Goal: Transaction & Acquisition: Purchase product/service

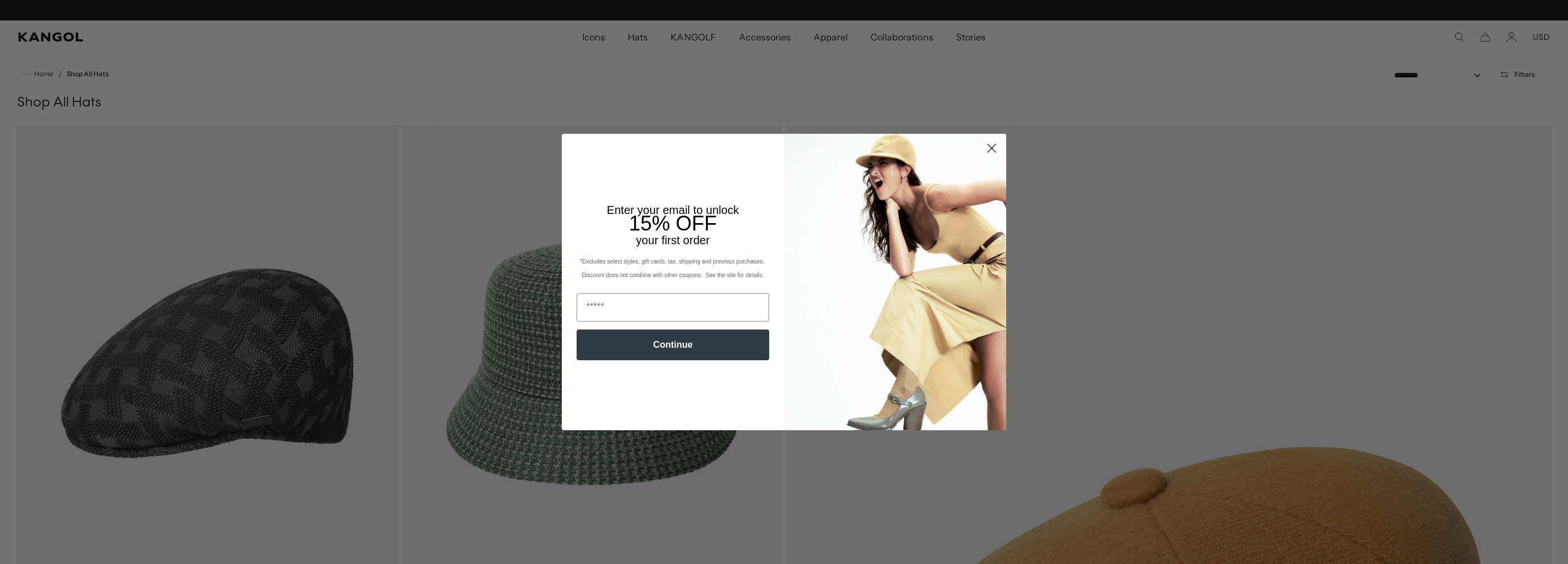
click at [988, 146] on icon "Close dialog" at bounding box center [992, 148] width 8 height 8
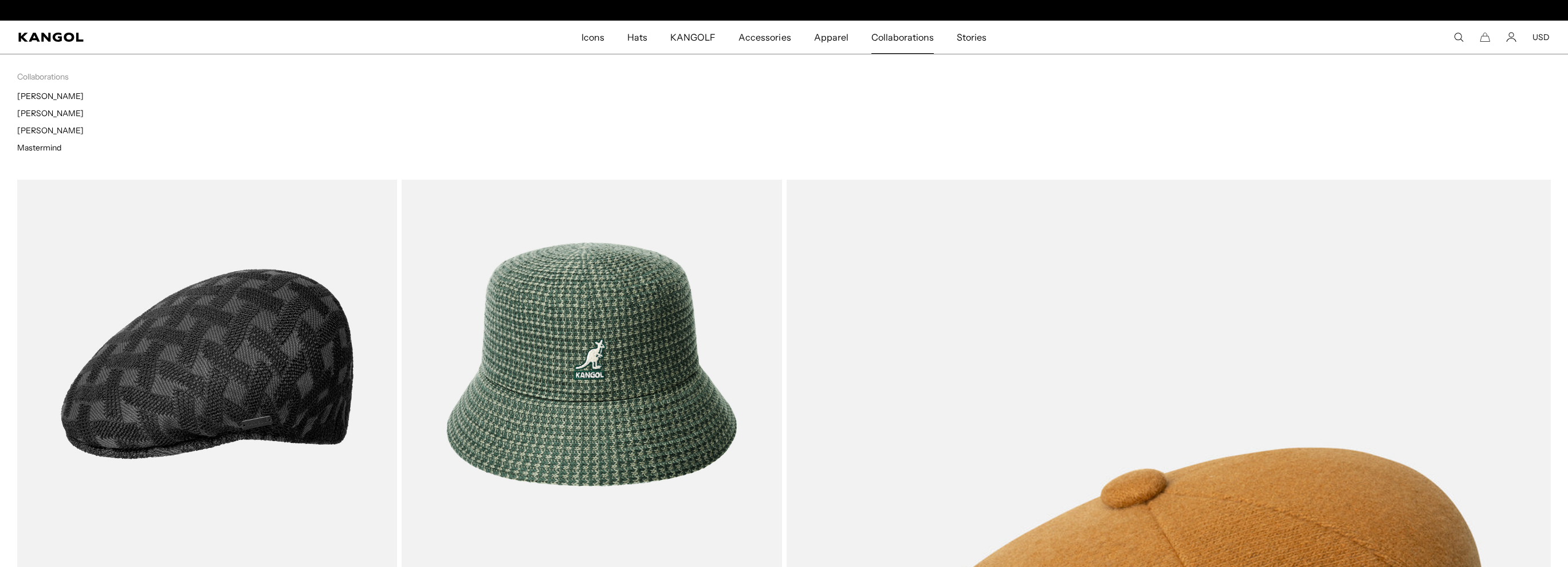
scroll to position [0, 236]
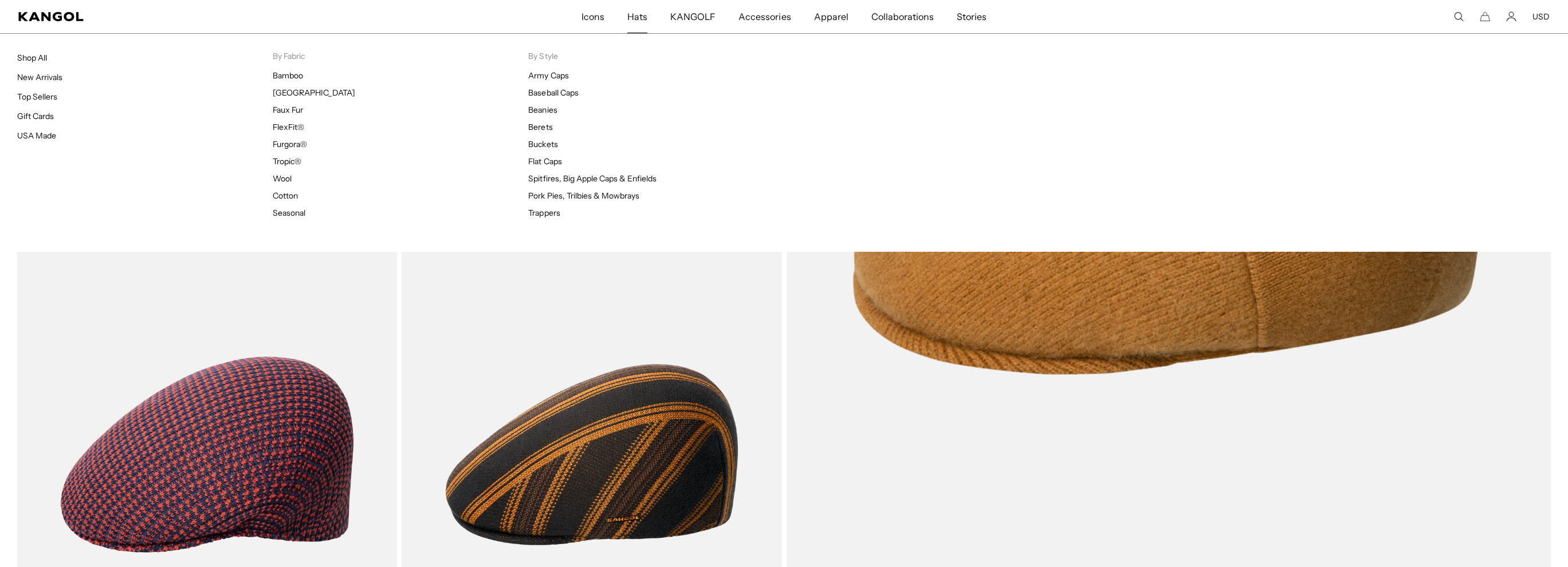
scroll to position [0, 236]
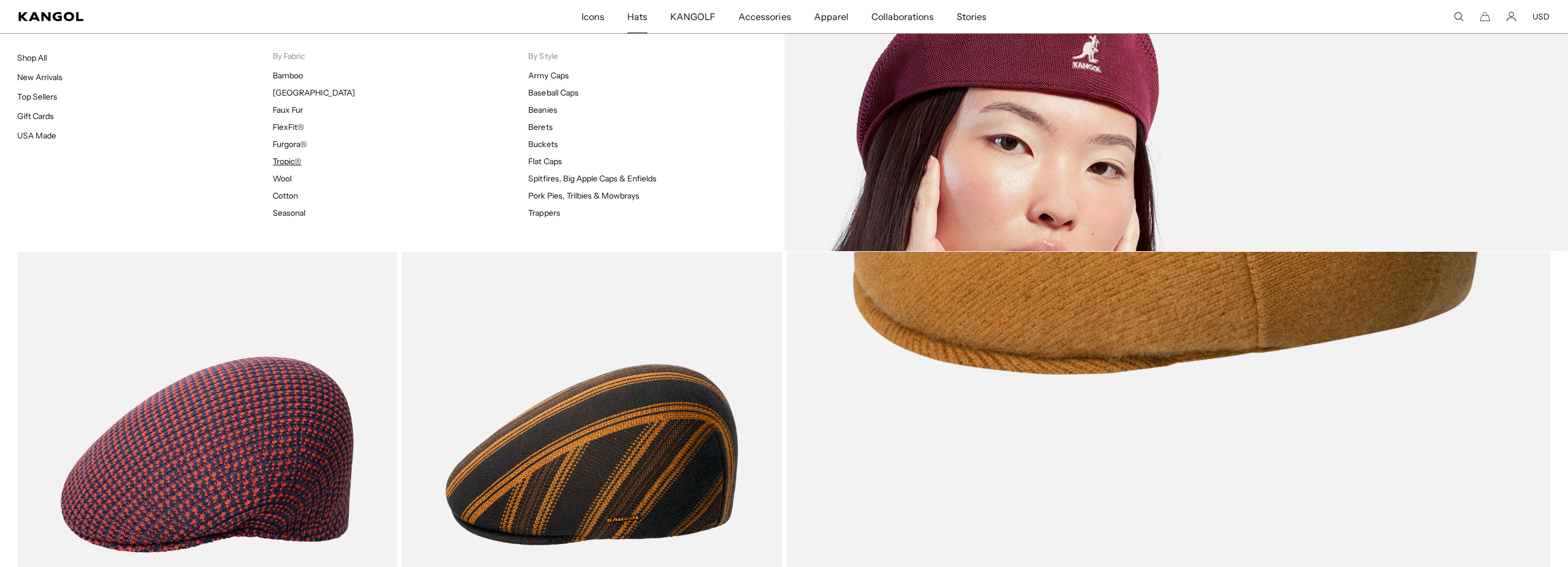
click at [289, 160] on link "Tropic®" at bounding box center [287, 161] width 28 height 11
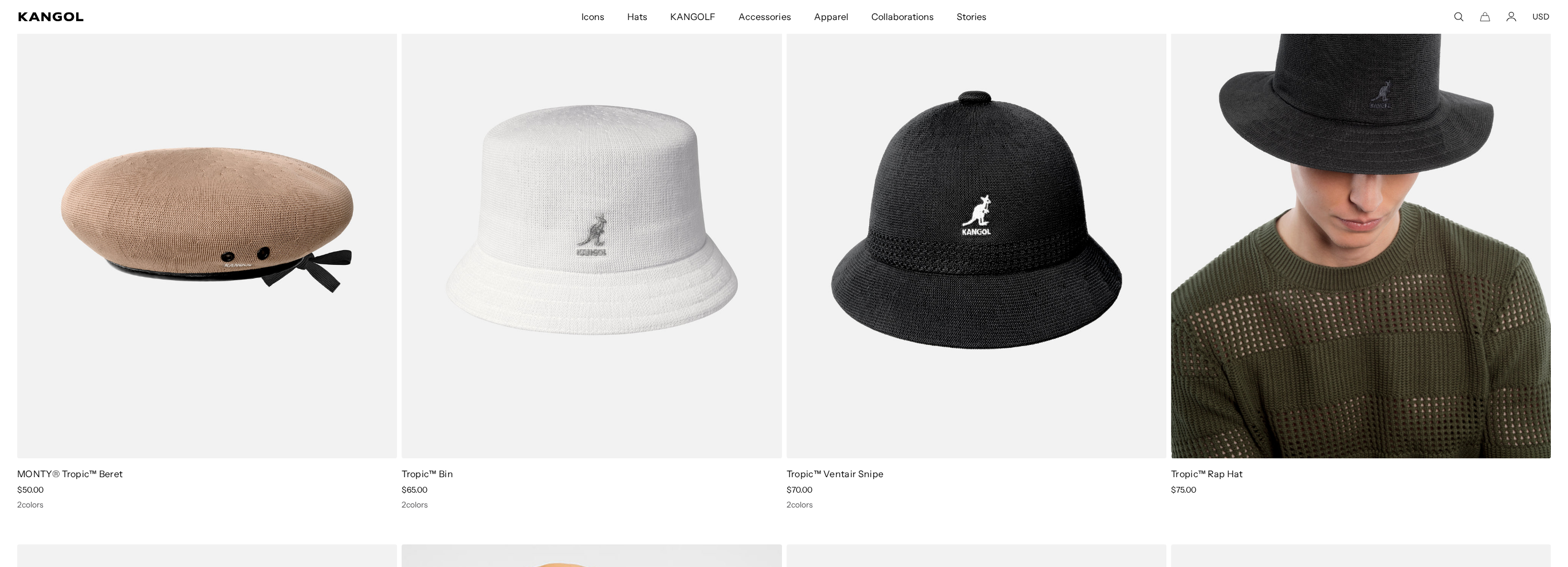
click at [1421, 216] on img at bounding box center [1361, 220] width 380 height 477
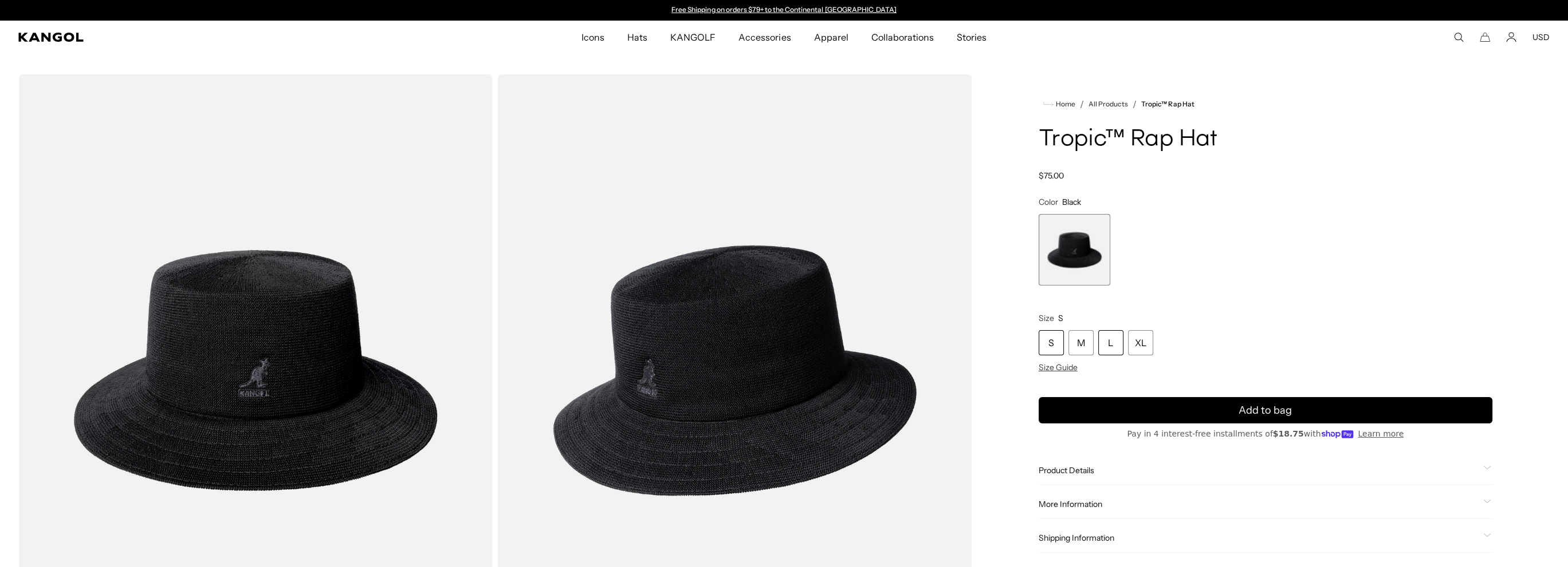
click at [1116, 340] on div "L" at bounding box center [1111, 342] width 25 height 25
